Goal: Transaction & Acquisition: Purchase product/service

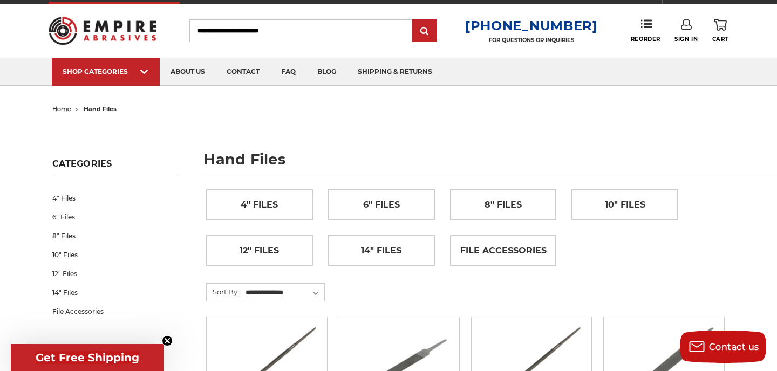
scroll to position [13, 0]
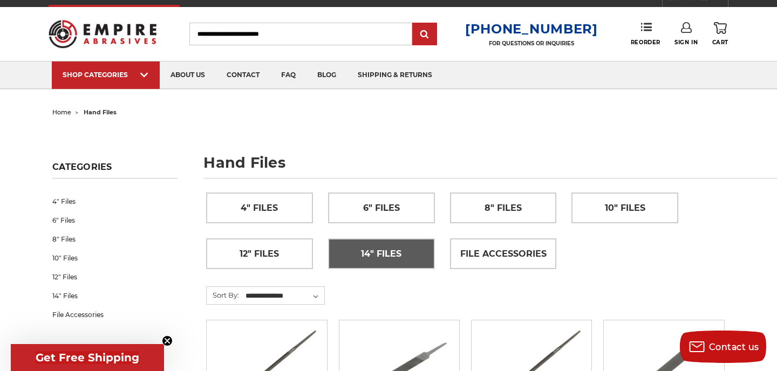
click at [392, 253] on span "14" Files" at bounding box center [381, 254] width 40 height 18
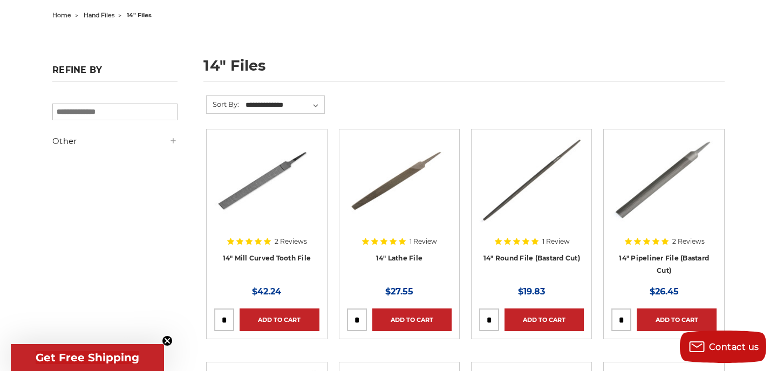
scroll to position [113, 0]
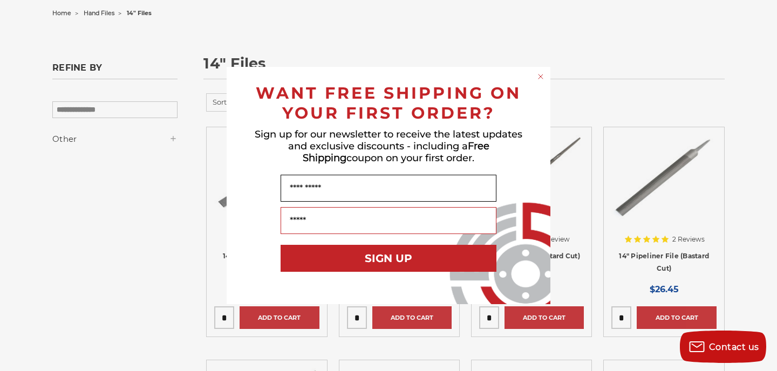
click at [326, 182] on input "Name" at bounding box center [389, 188] width 216 height 27
type input "****"
type input "**********"
click at [384, 253] on button "SIGN UP" at bounding box center [389, 258] width 216 height 27
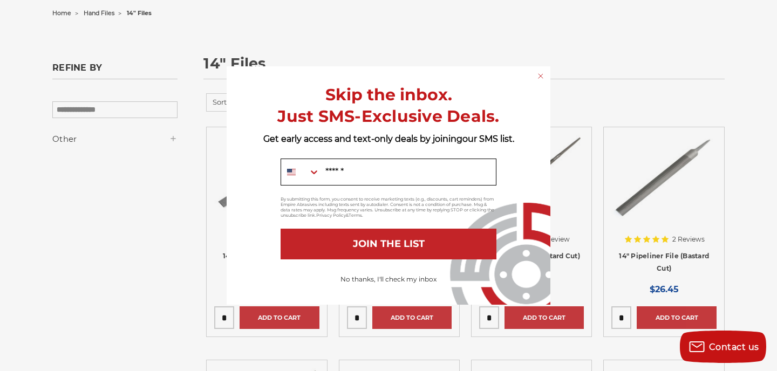
click at [379, 172] on input "Mobile" at bounding box center [408, 172] width 176 height 26
type input "**********"
click at [397, 249] on button "JOIN THE LIST" at bounding box center [389, 244] width 216 height 31
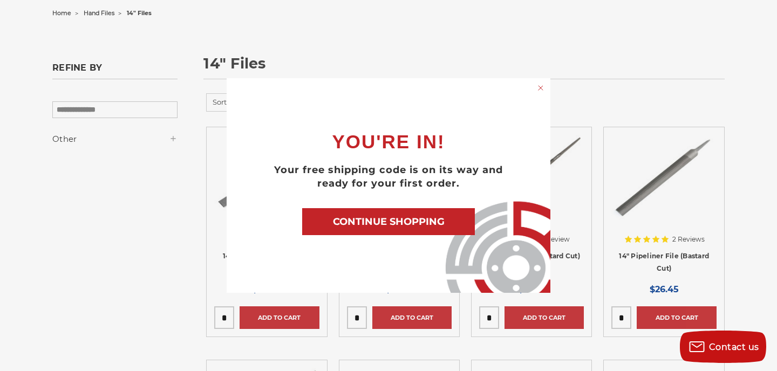
click at [415, 220] on button "CONTINUE SHOPPING" at bounding box center [388, 221] width 173 height 27
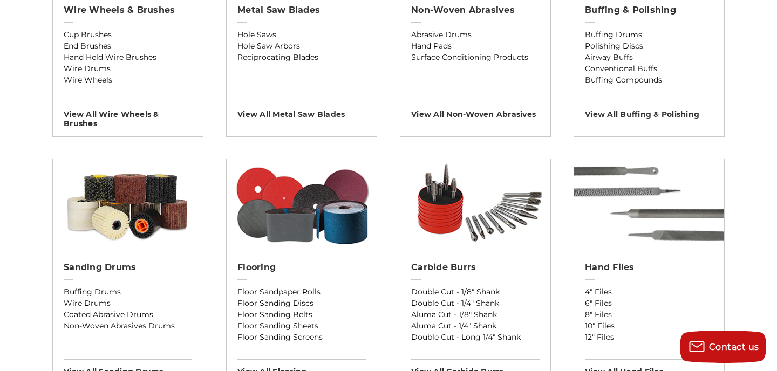
scroll to position [772, 0]
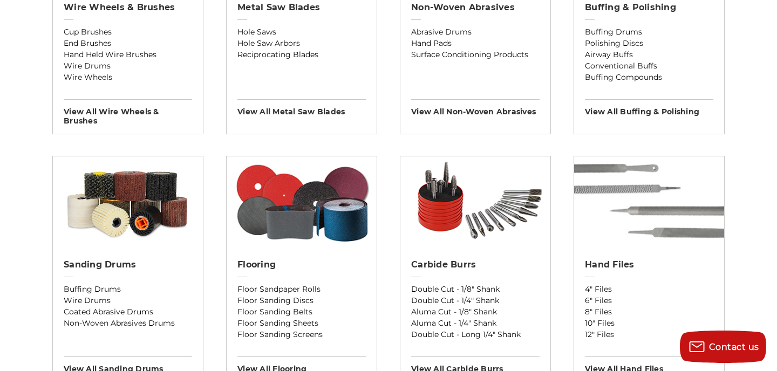
click at [650, 208] on img at bounding box center [649, 203] width 150 height 92
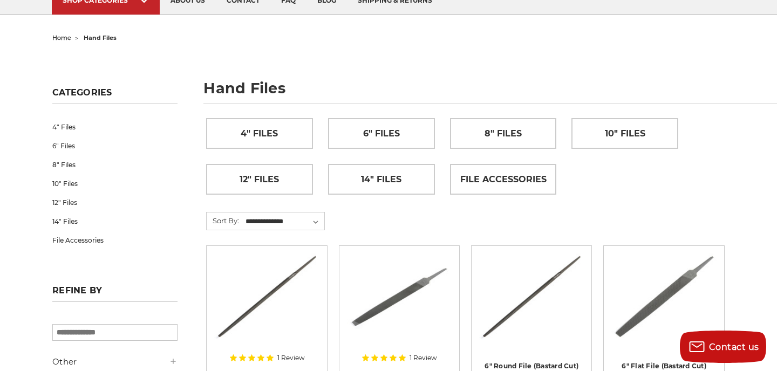
scroll to position [87, 0]
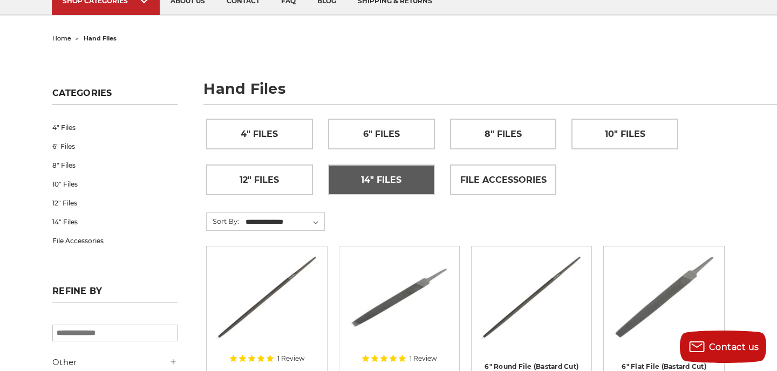
click at [387, 176] on span "14" Files" at bounding box center [381, 180] width 40 height 18
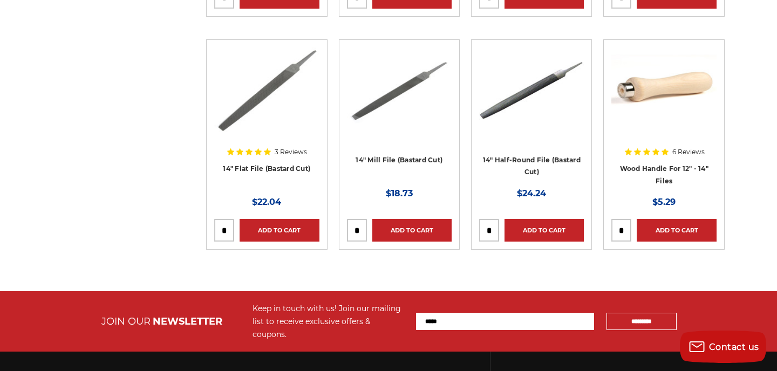
scroll to position [437, 0]
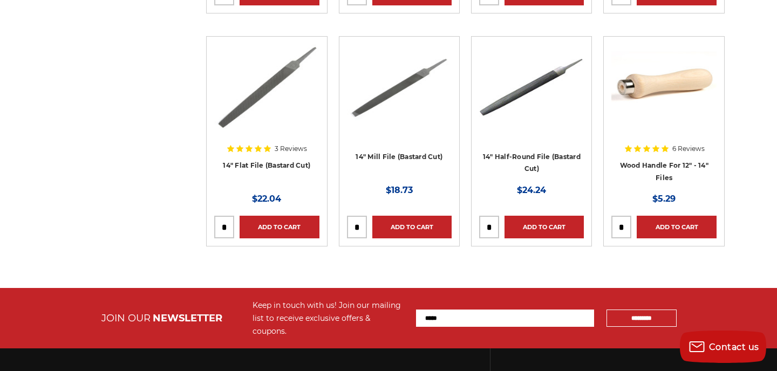
click at [275, 82] on img at bounding box center [266, 87] width 105 height 86
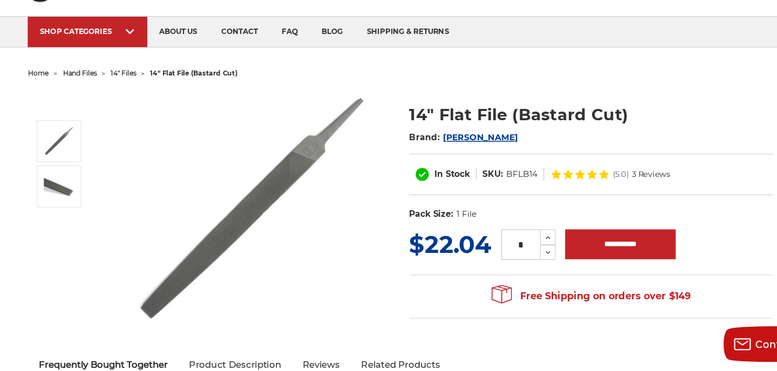
scroll to position [24, 0]
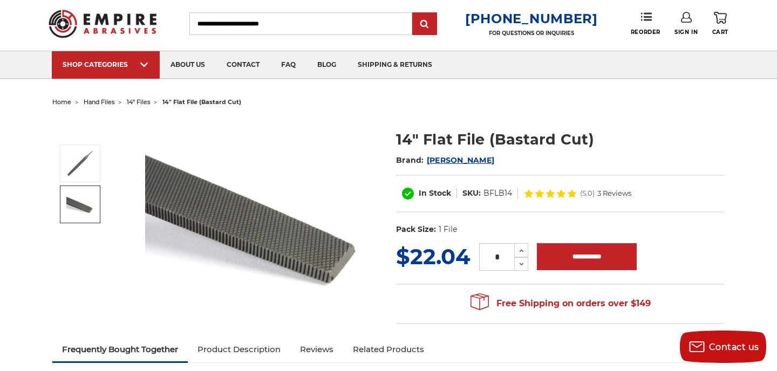
click at [85, 209] on img at bounding box center [79, 204] width 27 height 21
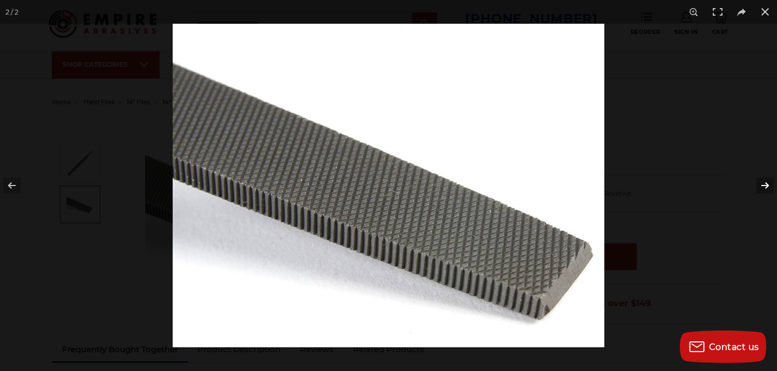
click at [767, 182] on button at bounding box center [758, 186] width 38 height 54
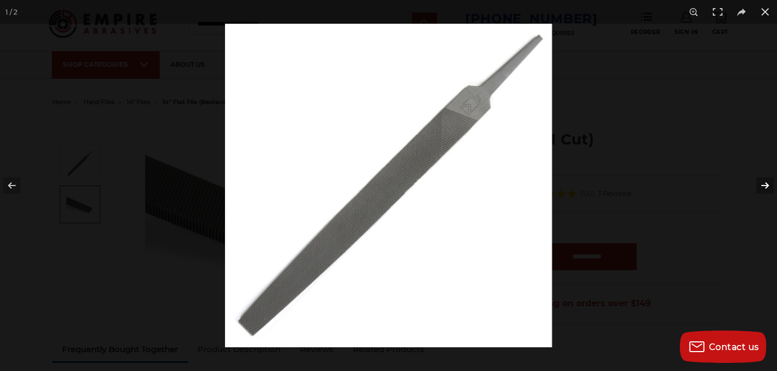
click at [767, 182] on button at bounding box center [758, 186] width 38 height 54
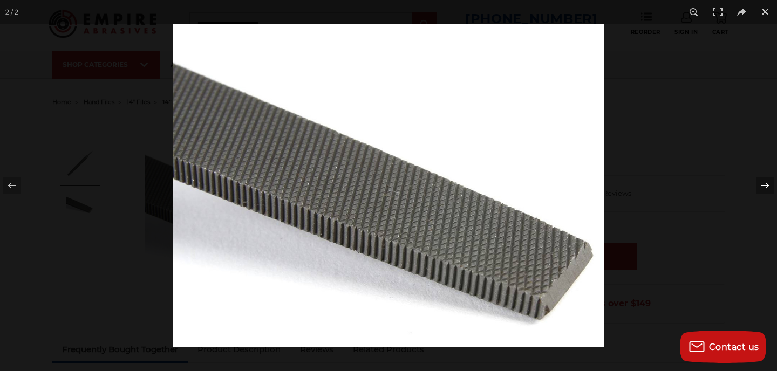
click at [767, 182] on button at bounding box center [758, 186] width 38 height 54
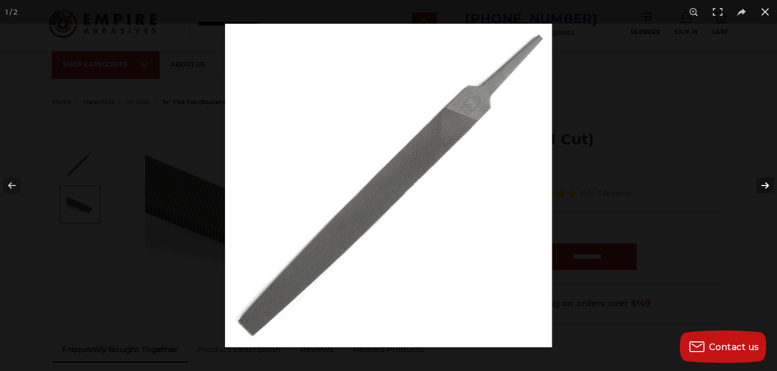
click at [767, 182] on button at bounding box center [758, 186] width 38 height 54
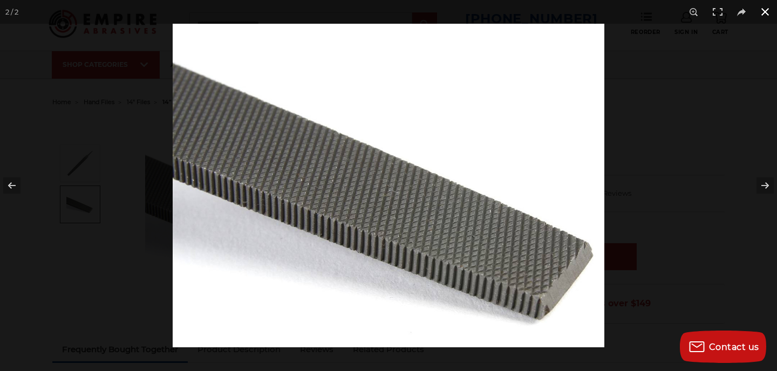
click at [765, 11] on button at bounding box center [765, 12] width 24 height 24
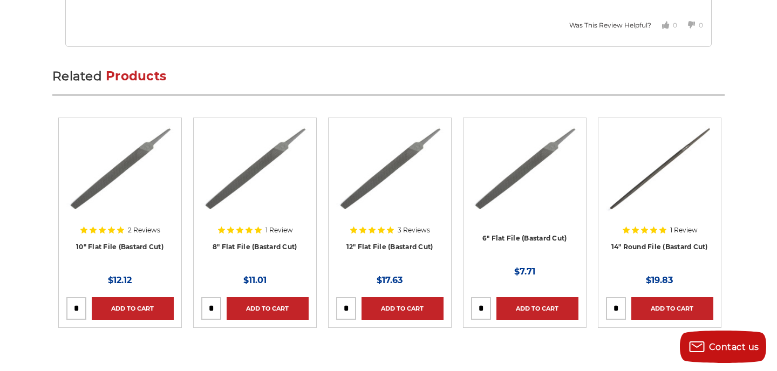
scroll to position [1846, 0]
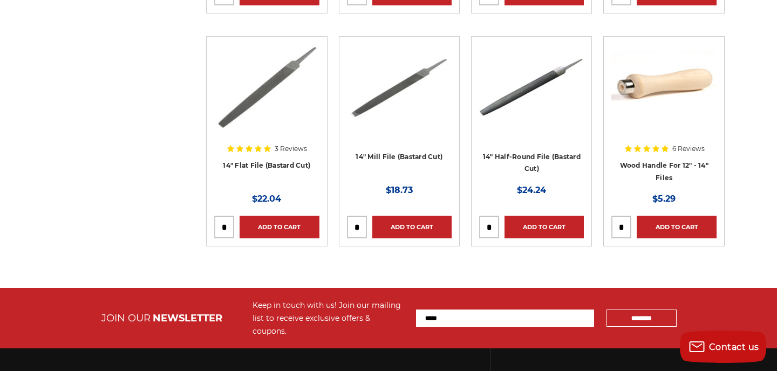
click at [555, 155] on div at bounding box center [531, 113] width 105 height 138
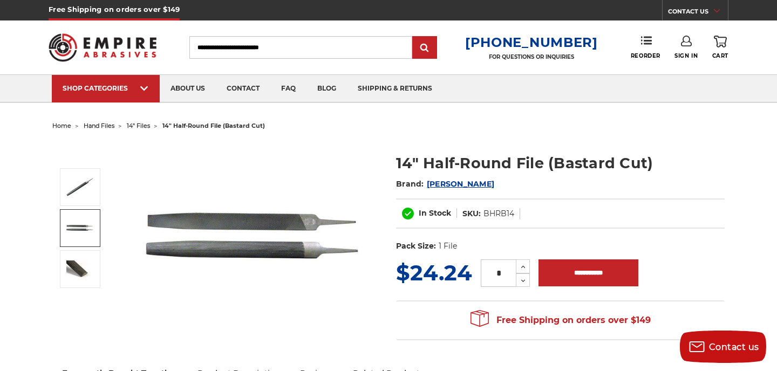
click at [86, 225] on img at bounding box center [79, 229] width 27 height 18
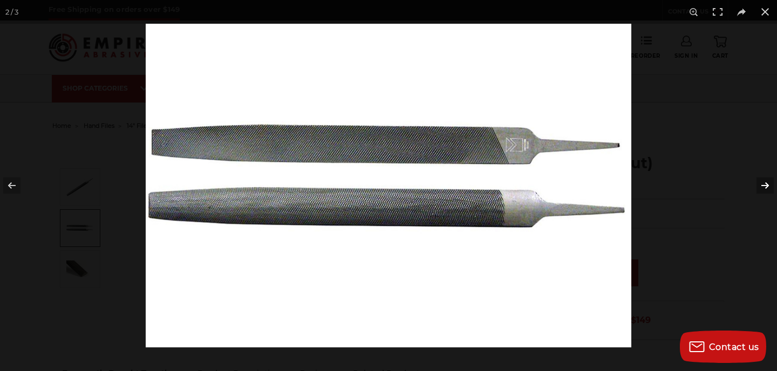
click at [771, 181] on button at bounding box center [758, 186] width 38 height 54
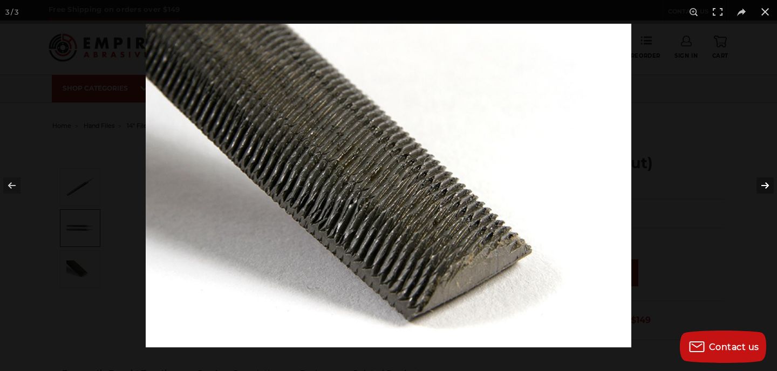
click at [771, 181] on button at bounding box center [758, 186] width 38 height 54
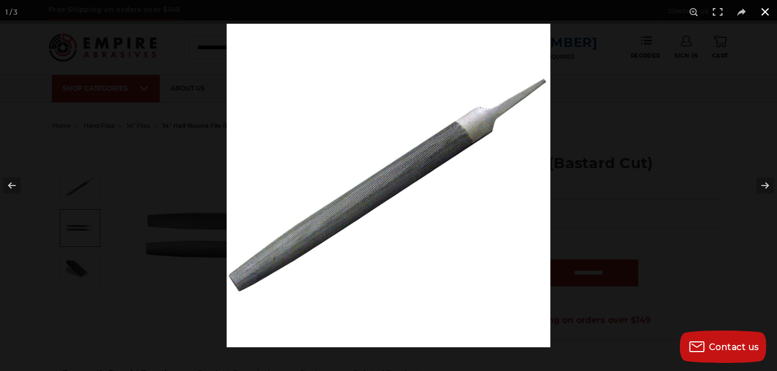
click at [766, 9] on button at bounding box center [765, 12] width 24 height 24
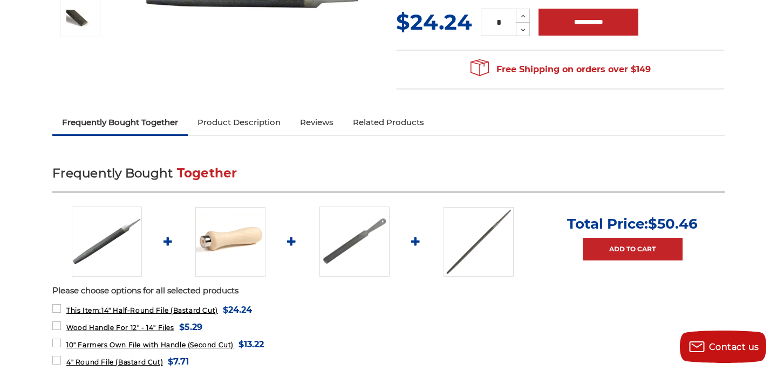
scroll to position [261, 0]
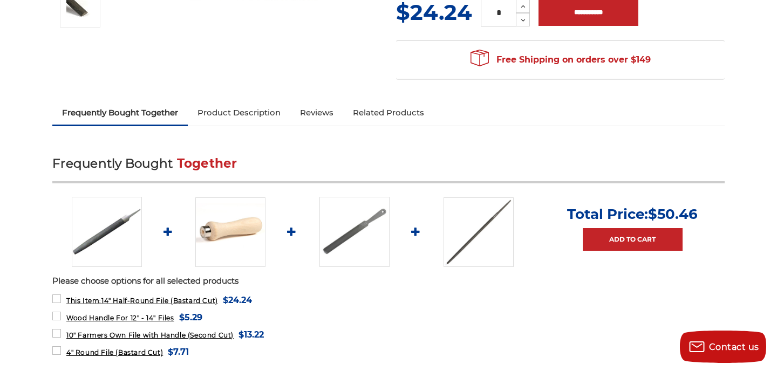
click at [356, 221] on img at bounding box center [354, 232] width 70 height 70
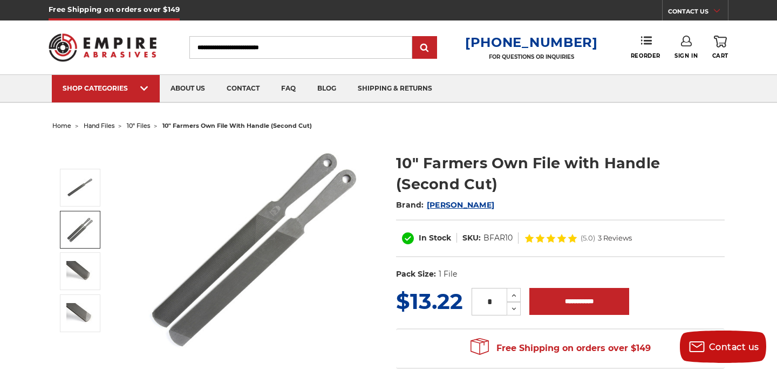
click at [84, 221] on img at bounding box center [79, 229] width 27 height 27
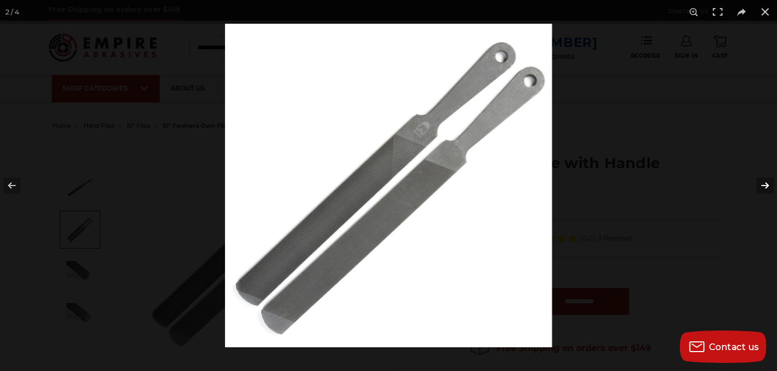
click at [767, 179] on button at bounding box center [758, 186] width 38 height 54
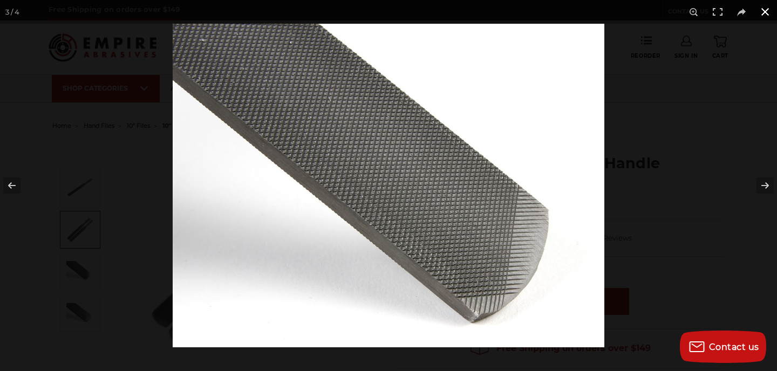
click at [766, 8] on button at bounding box center [765, 12] width 24 height 24
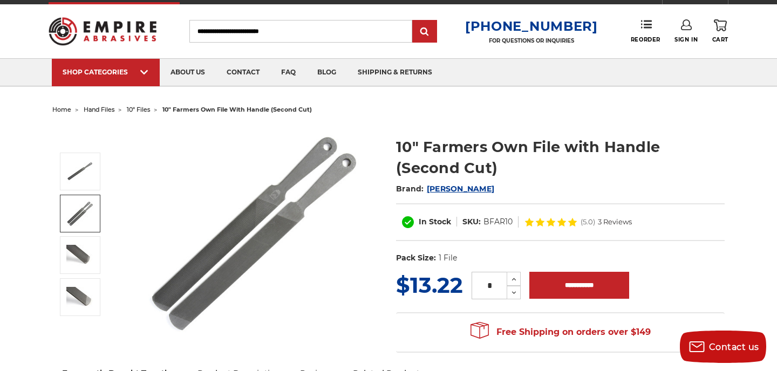
scroll to position [21, 0]
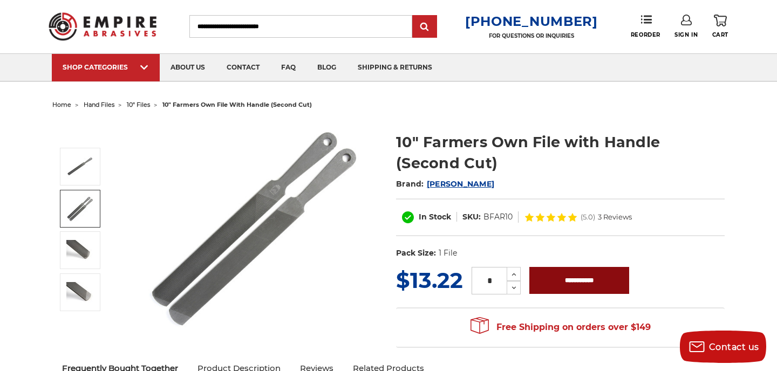
click at [589, 274] on input "**********" at bounding box center [579, 280] width 100 height 27
type input "**********"
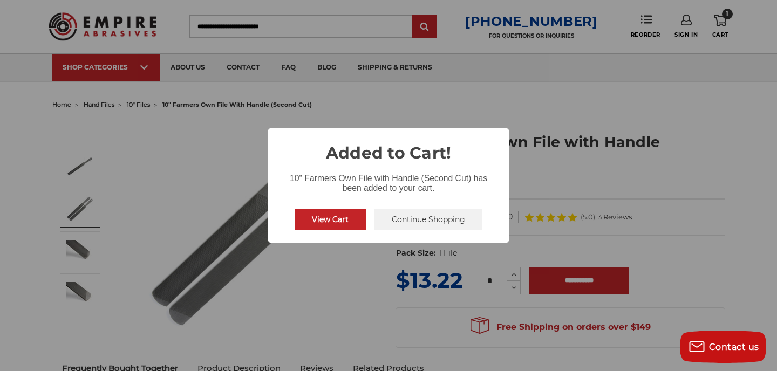
click at [409, 214] on button "Continue Shopping" at bounding box center [429, 219] width 108 height 21
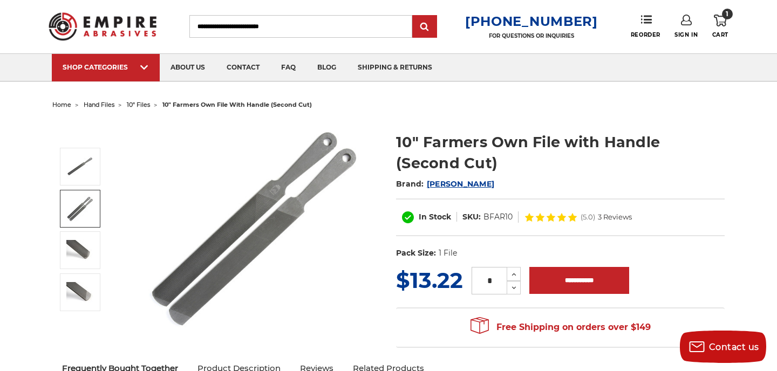
click at [144, 99] on li "10" files" at bounding box center [132, 105] width 36 height 16
click at [142, 100] on li "10" files" at bounding box center [132, 105] width 36 height 16
click at [98, 100] on li "hand files" at bounding box center [92, 105] width 43 height 16
click at [96, 105] on span "hand files" at bounding box center [99, 105] width 31 height 8
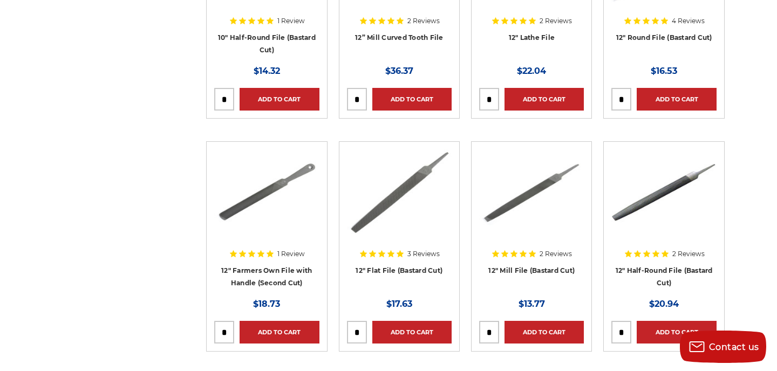
scroll to position [1594, 0]
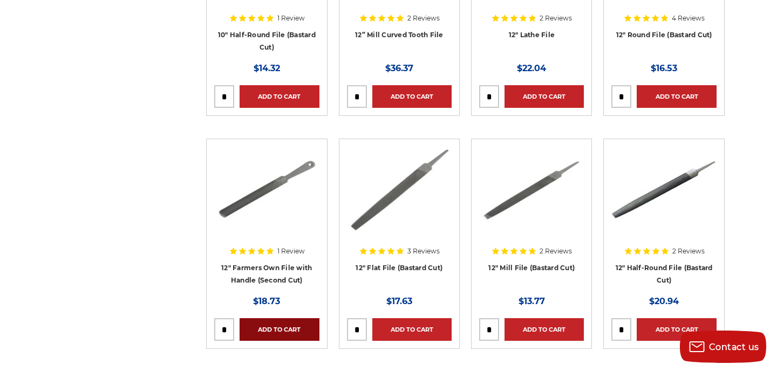
click at [289, 325] on link "Add to Cart" at bounding box center [279, 329] width 79 height 23
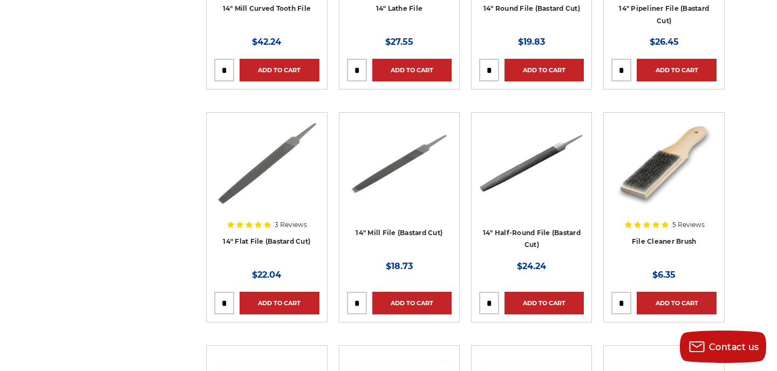
scroll to position [2085, 0]
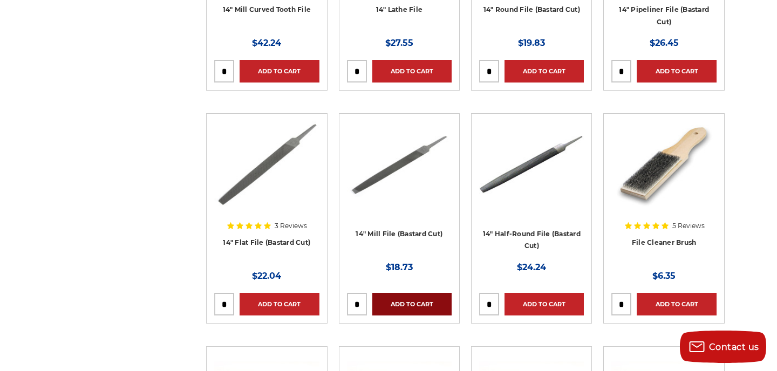
click at [413, 301] on link "Add to Cart" at bounding box center [411, 304] width 79 height 23
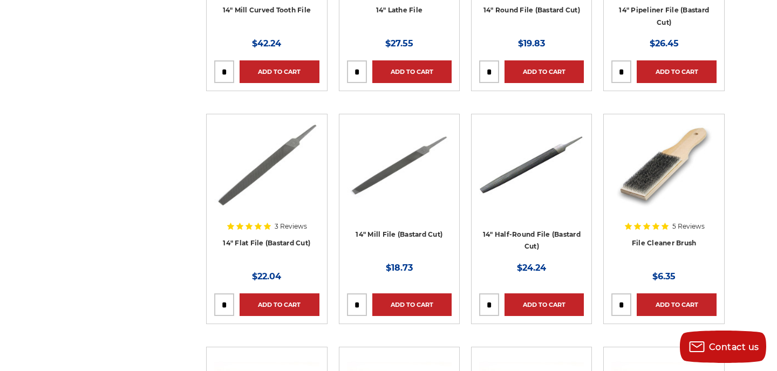
scroll to position [3719, 0]
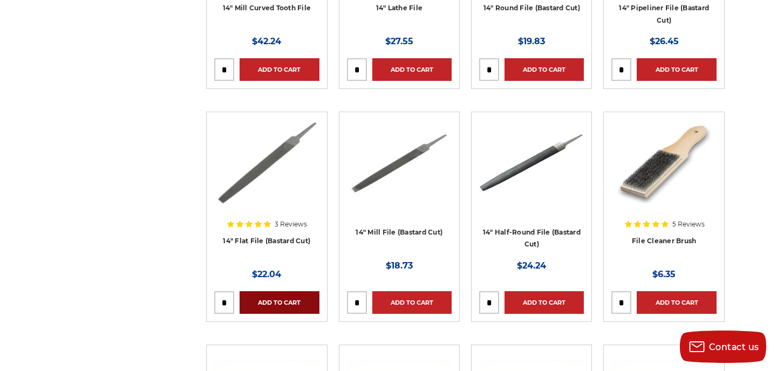
click at [295, 305] on link "Add to Cart" at bounding box center [279, 302] width 79 height 23
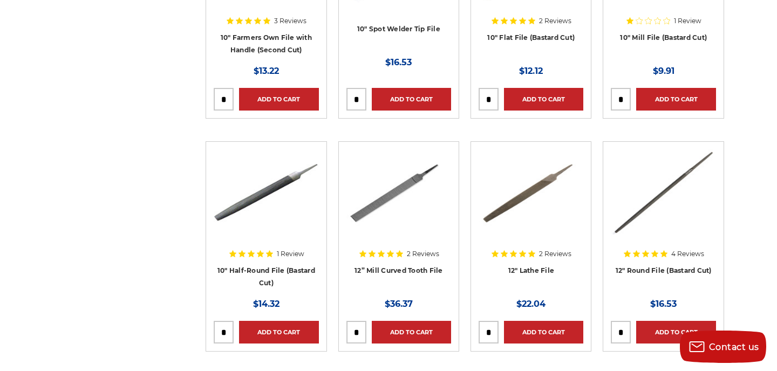
scroll to position [0, 1]
